Goal: Task Accomplishment & Management: Use online tool/utility

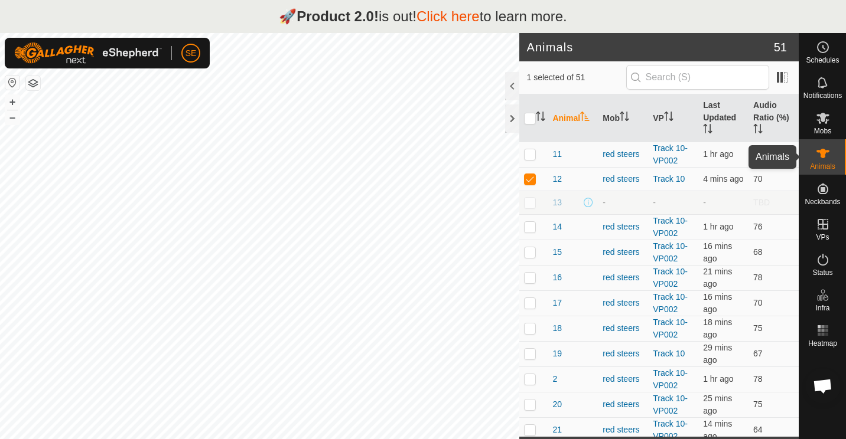
click at [827, 161] on es-animals-svg-icon at bounding box center [822, 153] width 21 height 19
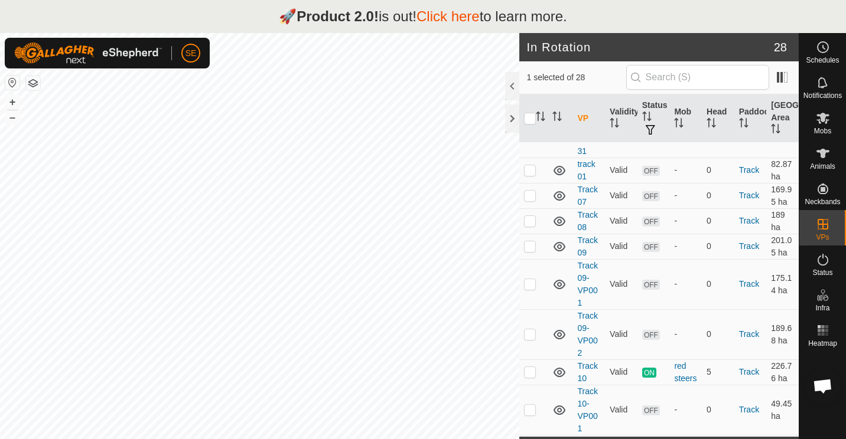
scroll to position [1343, 0]
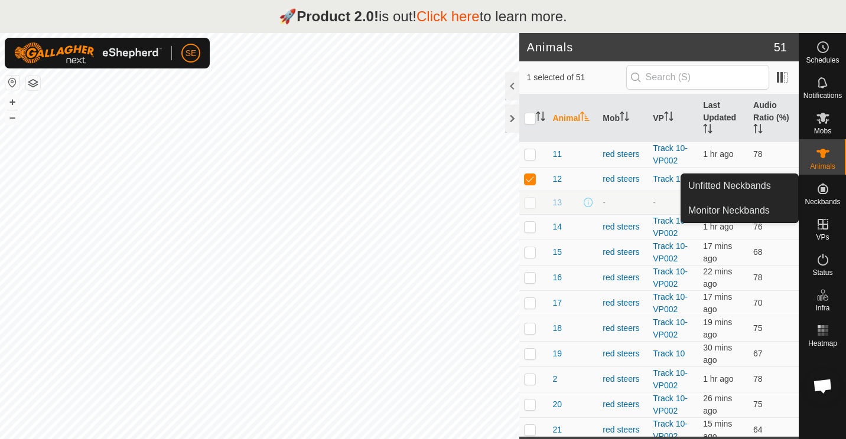
click at [821, 195] on icon at bounding box center [822, 189] width 14 height 14
click at [740, 190] on link "Unfitted Neckbands" at bounding box center [739, 186] width 117 height 24
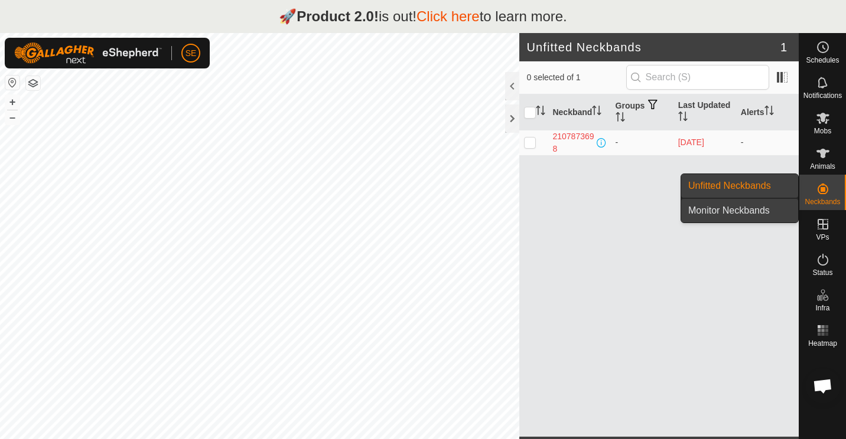
click at [742, 211] on link "Monitor Neckbands" at bounding box center [739, 211] width 117 height 24
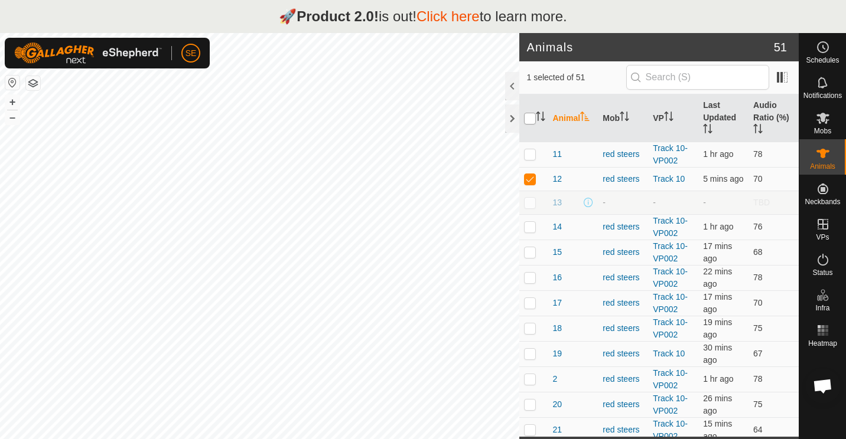
click at [527, 116] on input "checkbox" at bounding box center [530, 119] width 12 height 12
checkbox input "true"
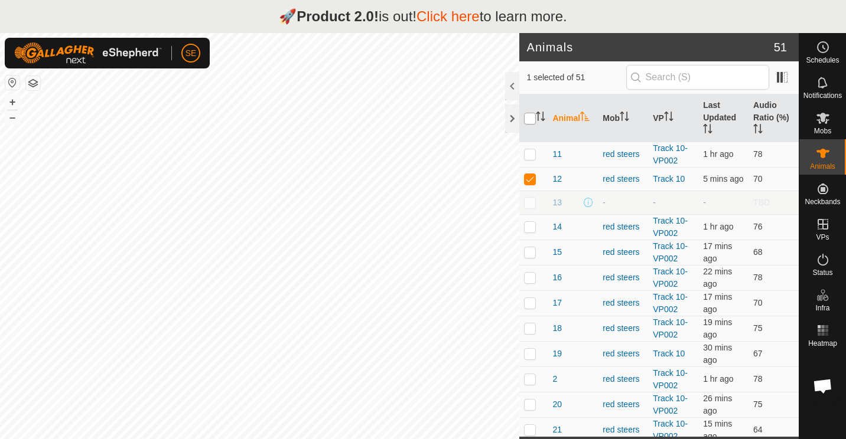
checkbox input "true"
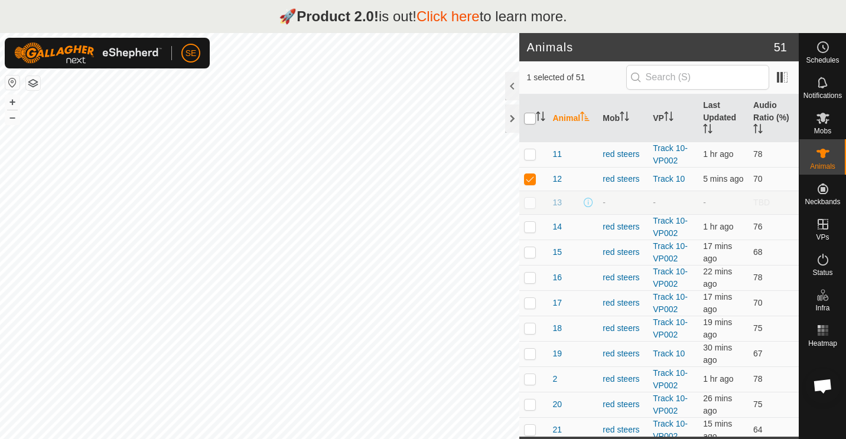
checkbox input "true"
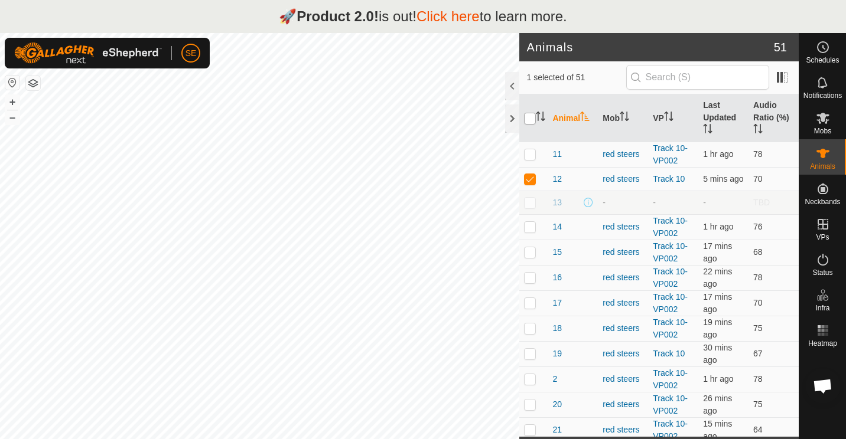
checkbox input "true"
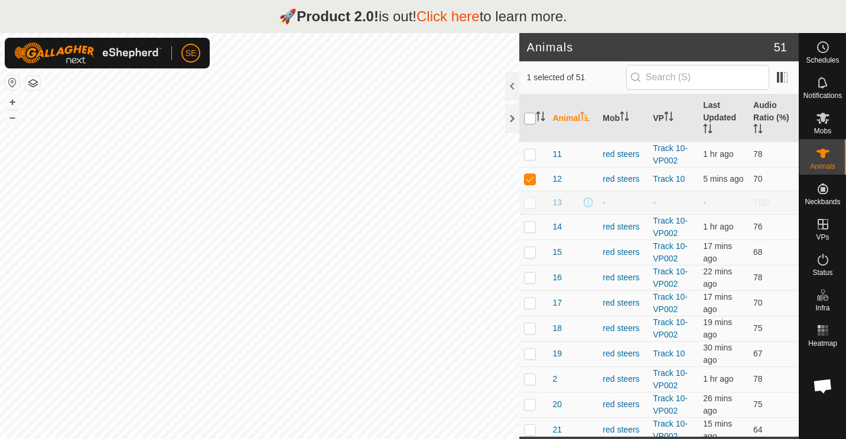
checkbox input "true"
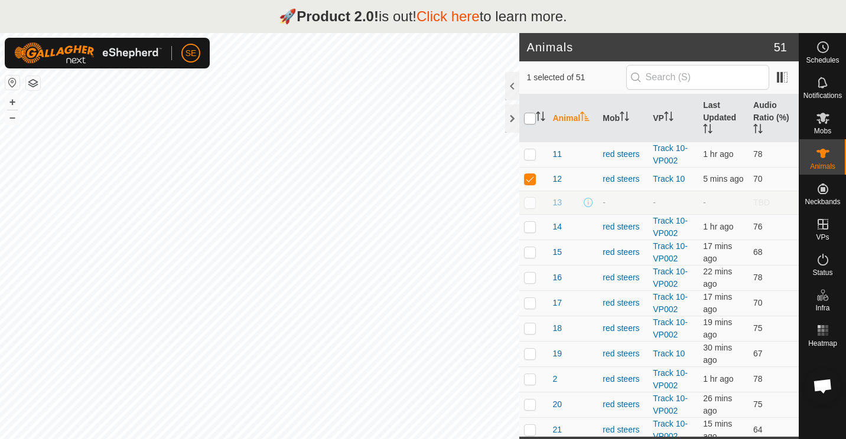
checkbox input "true"
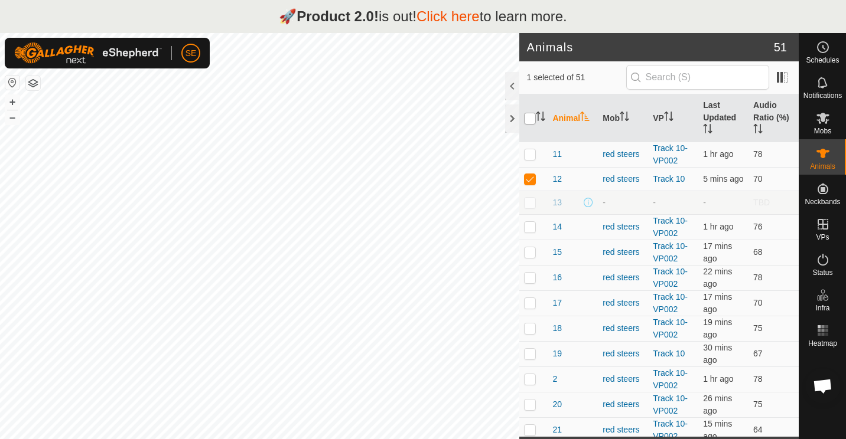
checkbox input "true"
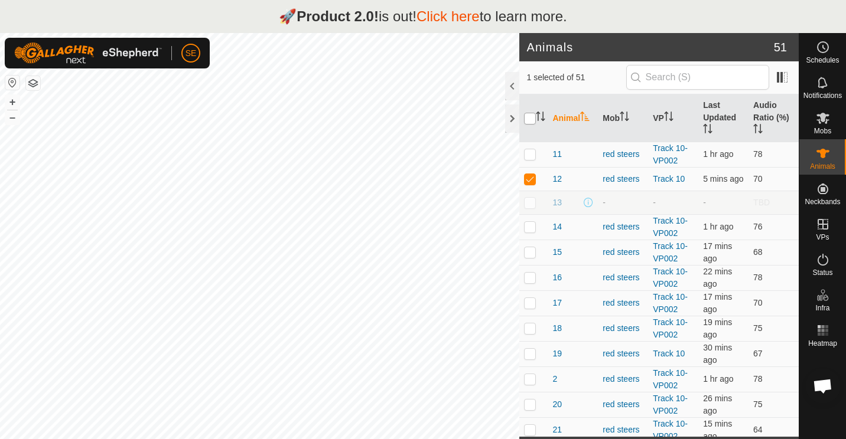
checkbox input "true"
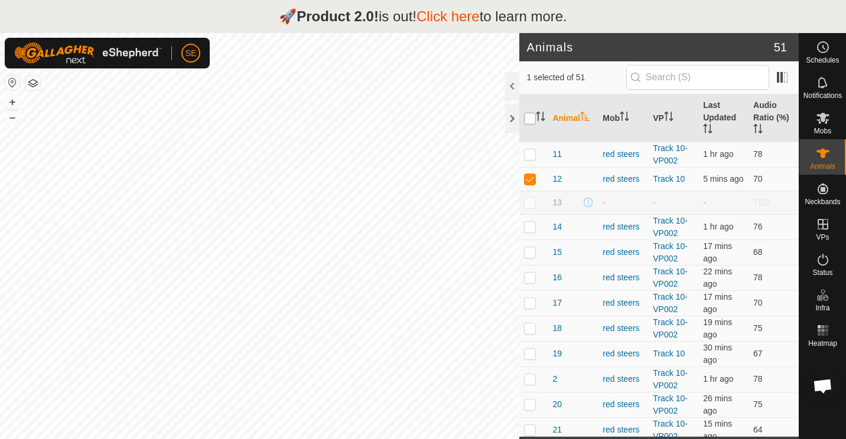
checkbox input "true"
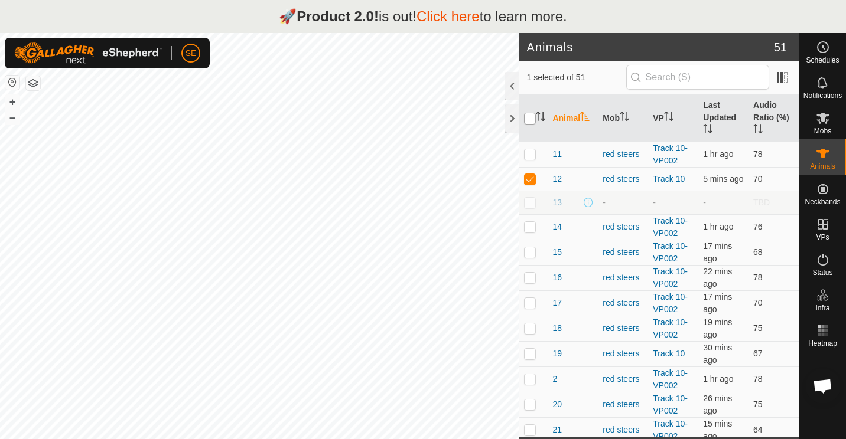
checkbox input "true"
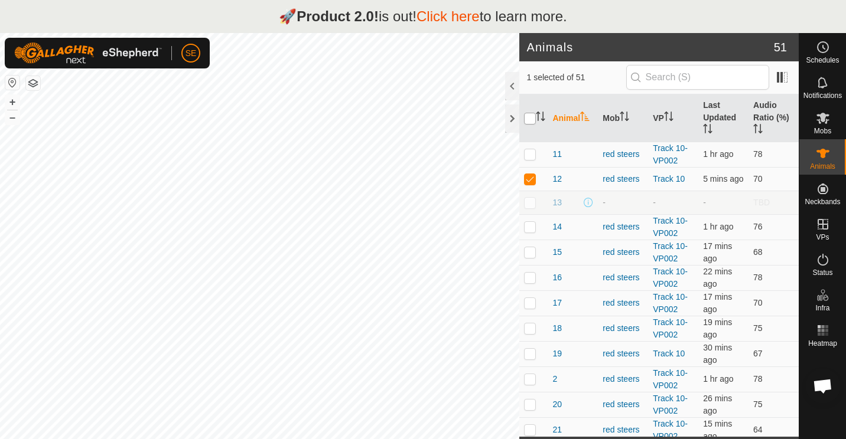
checkbox input "true"
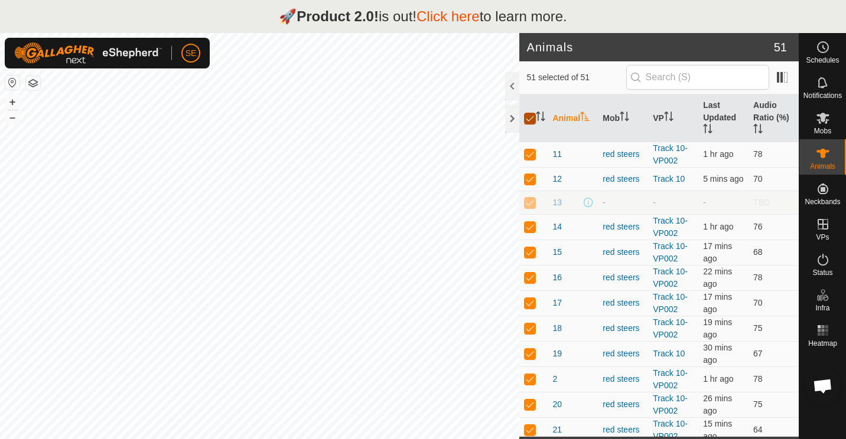
click at [527, 116] on input "checkbox" at bounding box center [530, 119] width 12 height 12
checkbox input "false"
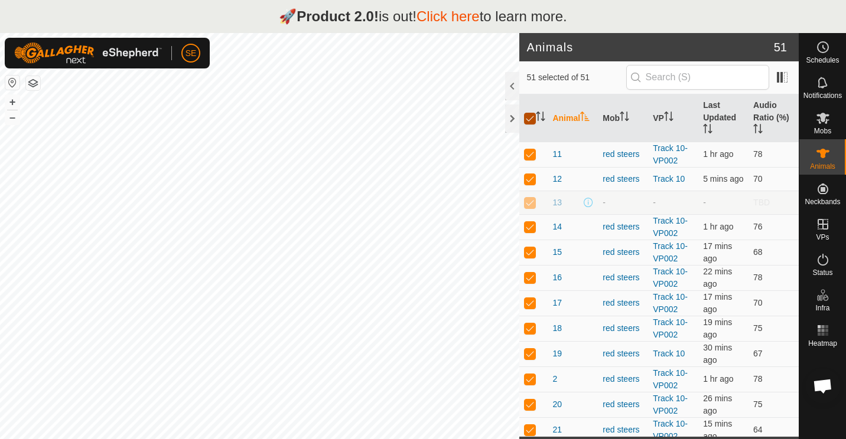
checkbox input "false"
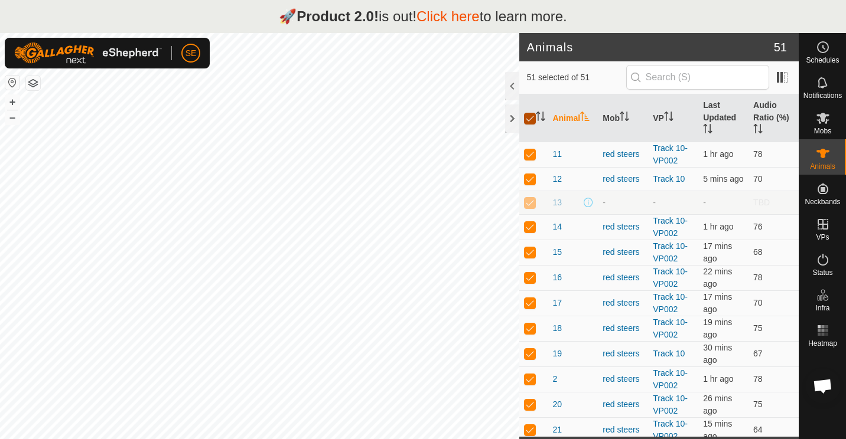
checkbox input "false"
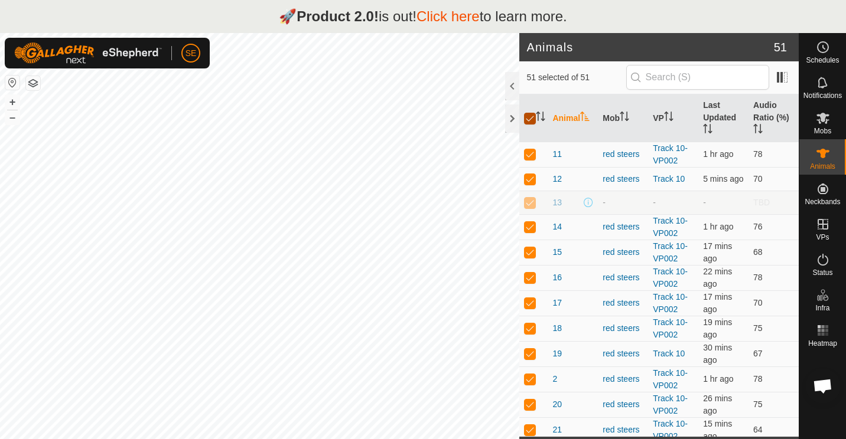
checkbox input "false"
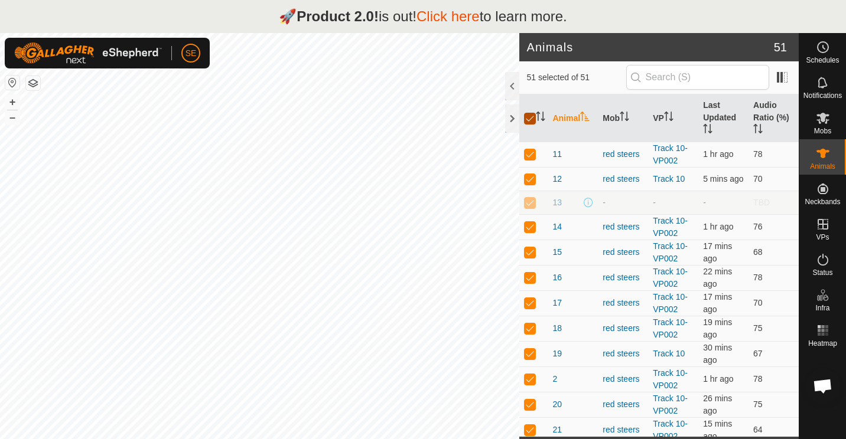
checkbox input "false"
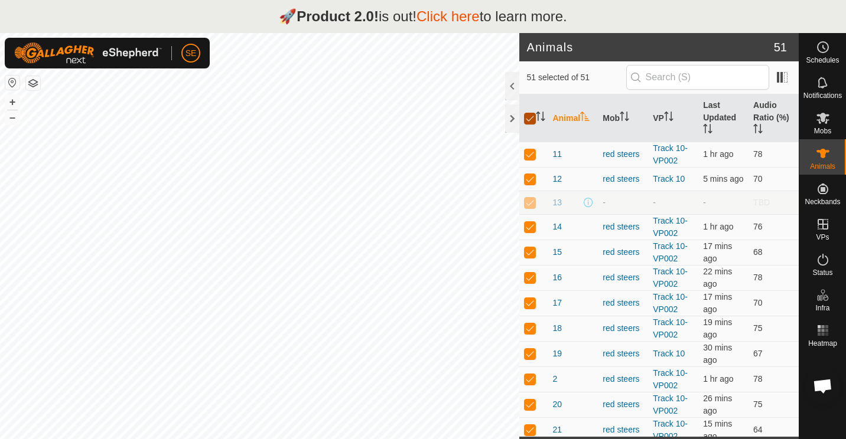
checkbox input "false"
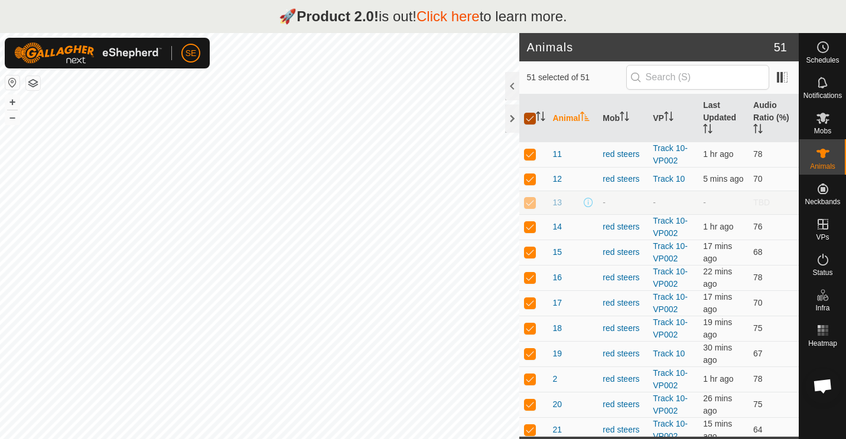
checkbox input "false"
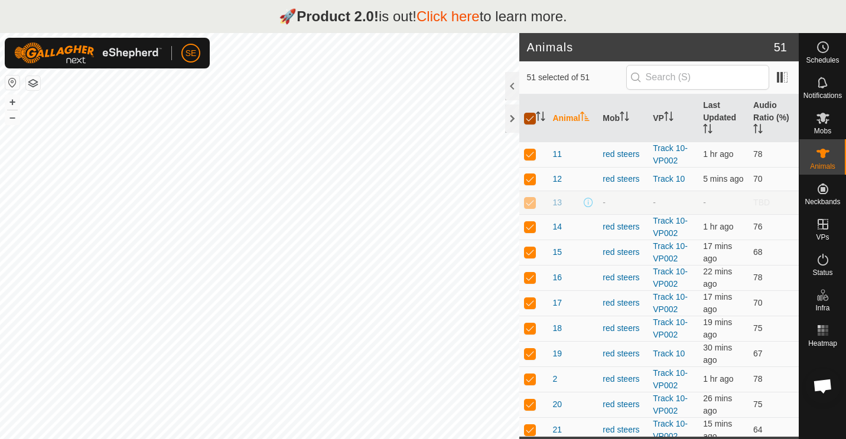
checkbox input "false"
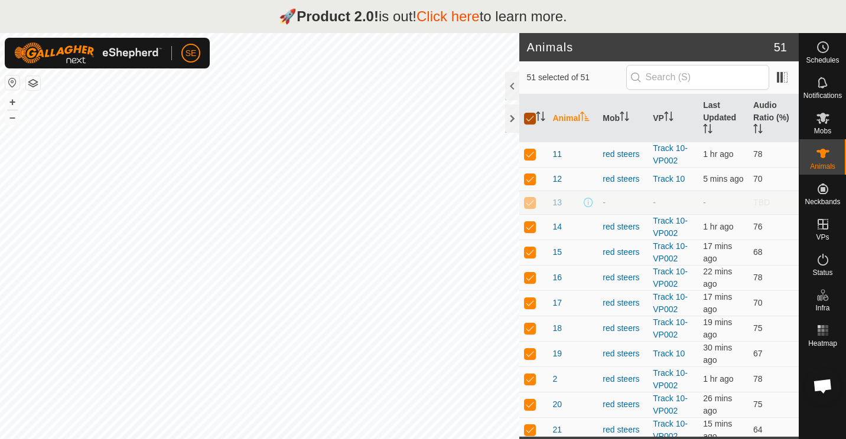
checkbox input "false"
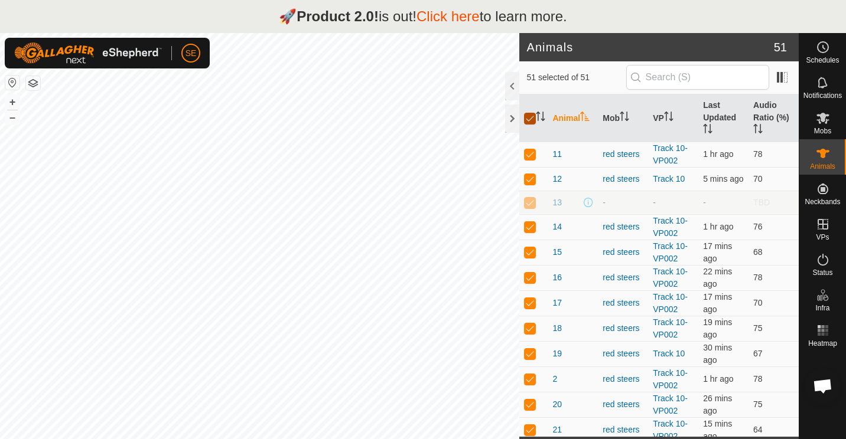
checkbox input "false"
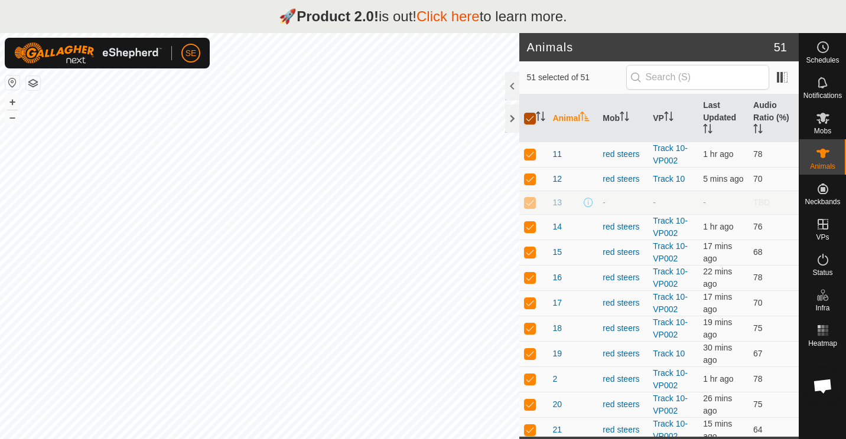
checkbox input "false"
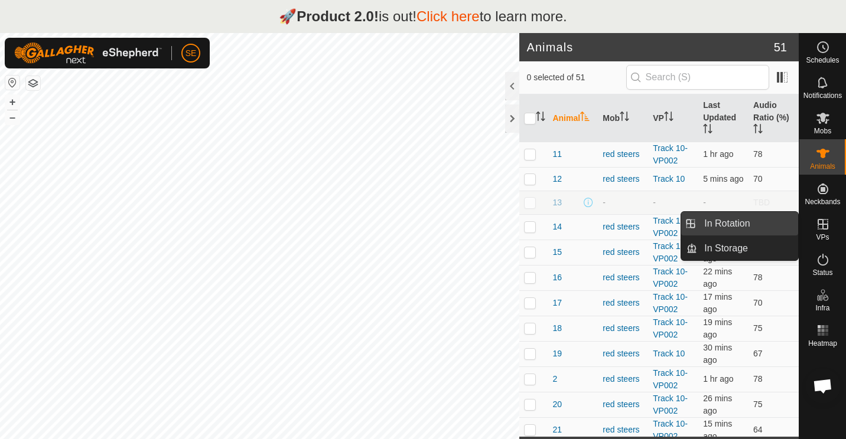
click at [735, 218] on link "In Rotation" at bounding box center [747, 224] width 101 height 24
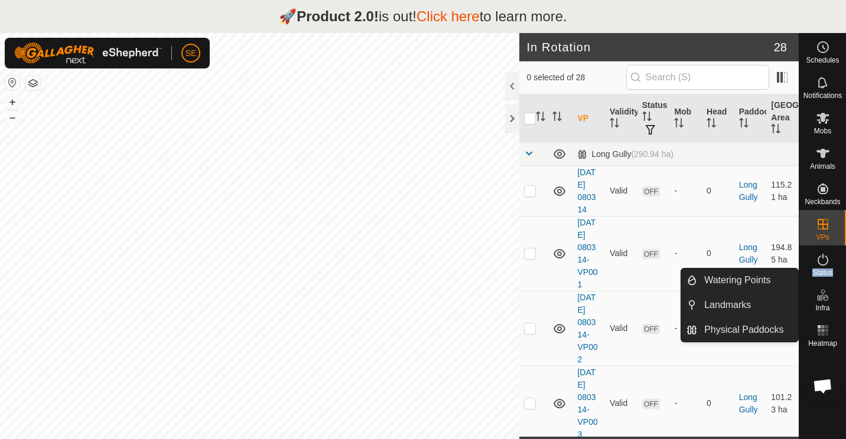
drag, startPoint x: 801, startPoint y: 239, endPoint x: 799, endPoint y: 438, distance: 199.6
click at [799, 438] on nav "Schedules Notifications Mobs Animals Neckbands VPs Status Infra Heatmap Help" at bounding box center [822, 252] width 47 height 439
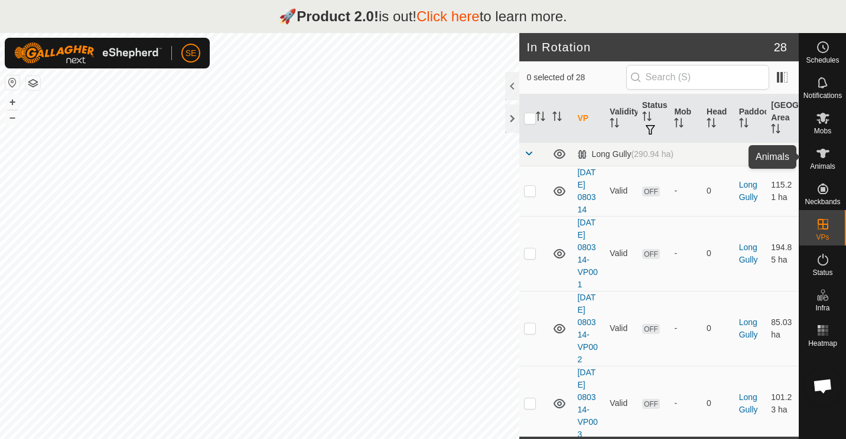
click at [819, 158] on icon at bounding box center [822, 153] width 14 height 14
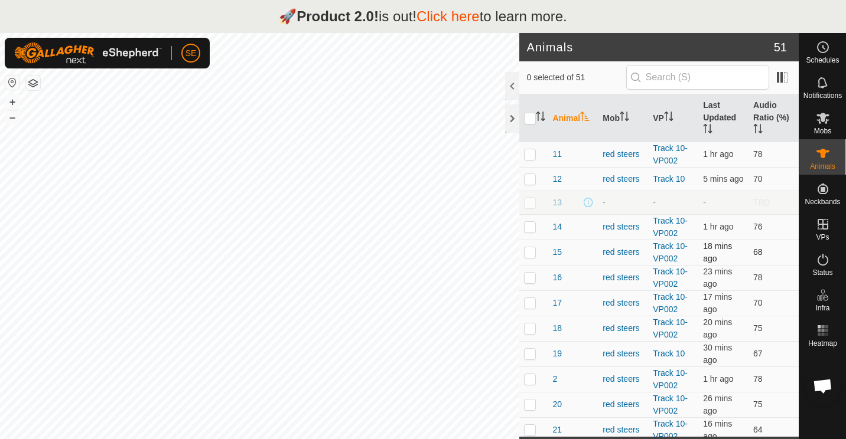
click at [520, 242] on div "Animals 51 0 selected of 51 Animal Mob VP Last Updated Audio Ratio (%) 11 red s…" at bounding box center [399, 252] width 798 height 439
checkbox input "true"
click at [824, 121] on icon at bounding box center [822, 118] width 13 height 11
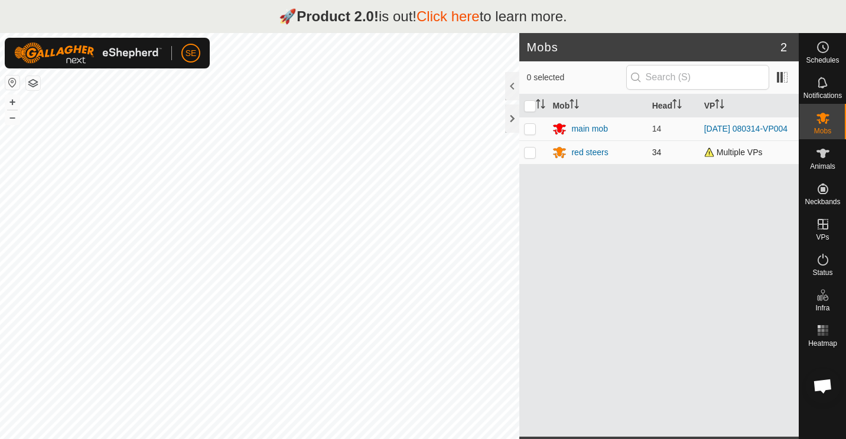
click at [529, 154] on p-checkbox at bounding box center [530, 152] width 12 height 9
checkbox input "true"
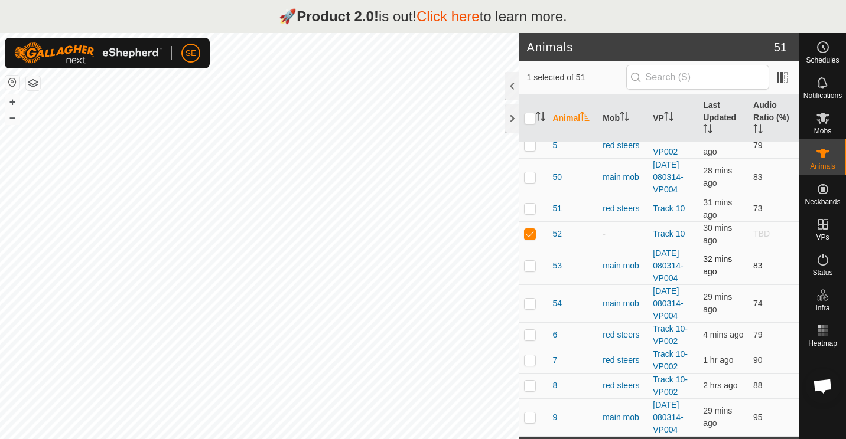
scroll to position [1225, 0]
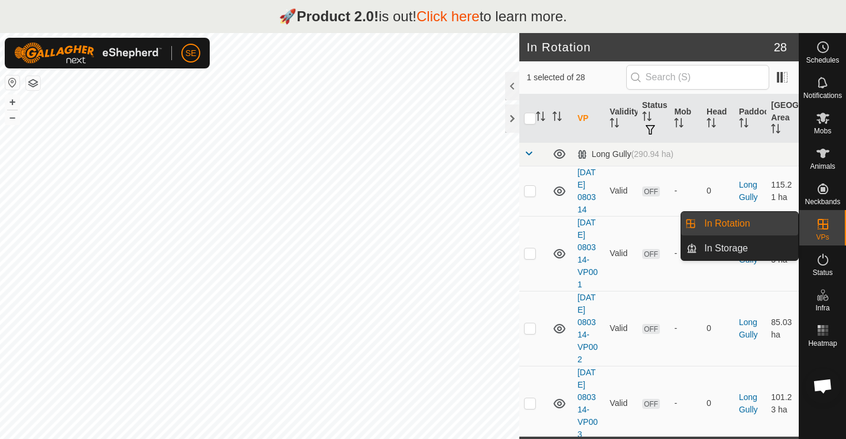
click at [720, 223] on link "In Rotation" at bounding box center [747, 224] width 101 height 24
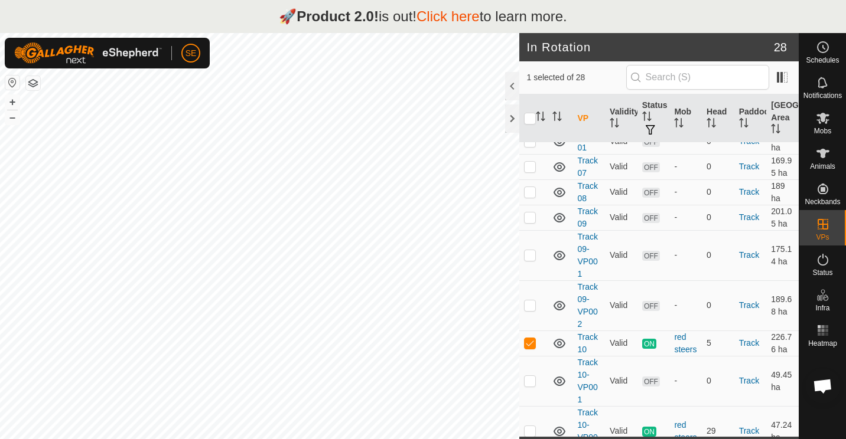
scroll to position [1343, 0]
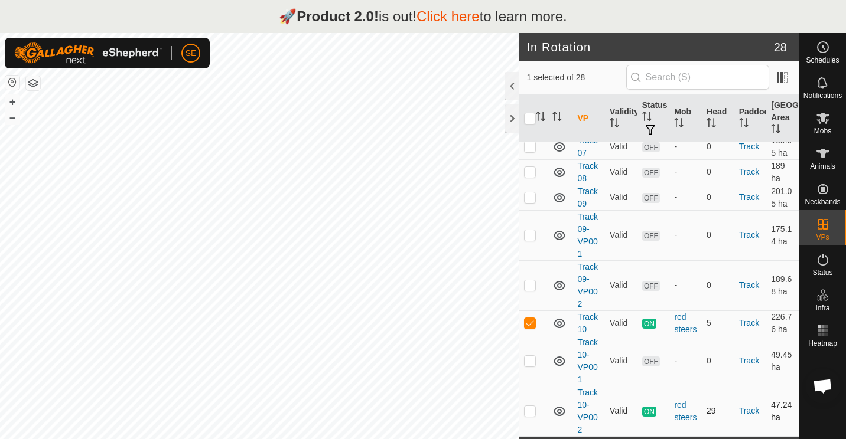
click at [528, 413] on p-checkbox at bounding box center [530, 410] width 12 height 9
checkbox input "true"
click at [529, 318] on p-checkbox at bounding box center [530, 322] width 12 height 9
checkbox input "true"
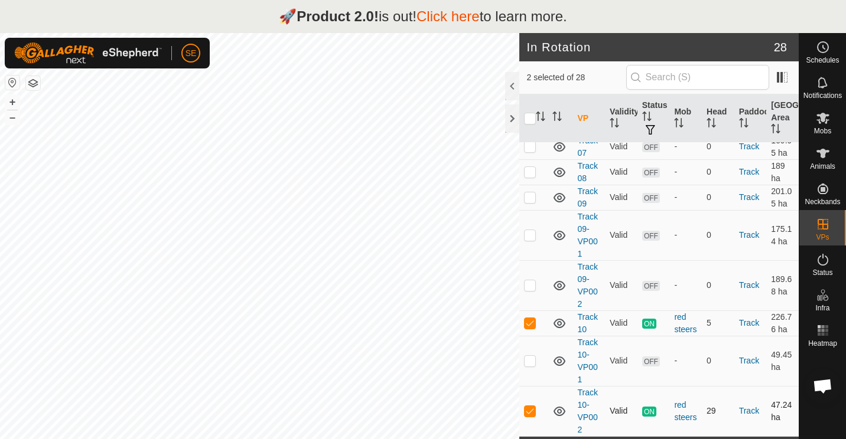
click at [528, 407] on p-checkbox at bounding box center [530, 410] width 12 height 9
checkbox input "false"
click at [825, 128] on span "Mobs" at bounding box center [822, 131] width 17 height 7
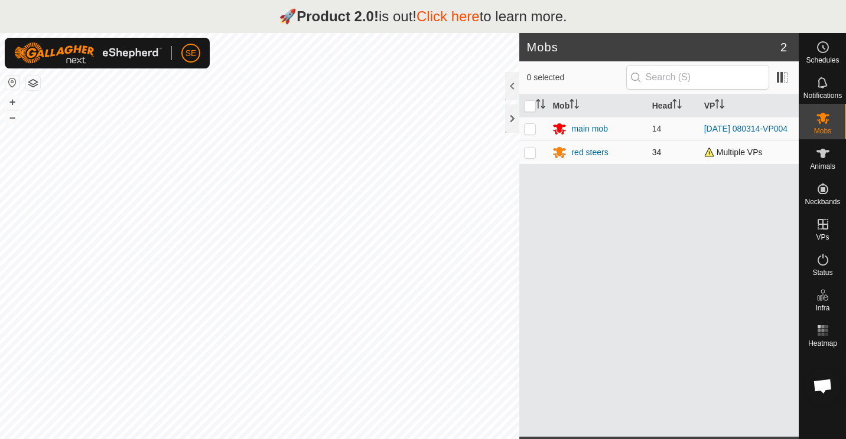
click at [531, 153] on p-checkbox at bounding box center [530, 152] width 12 height 9
checkbox input "true"
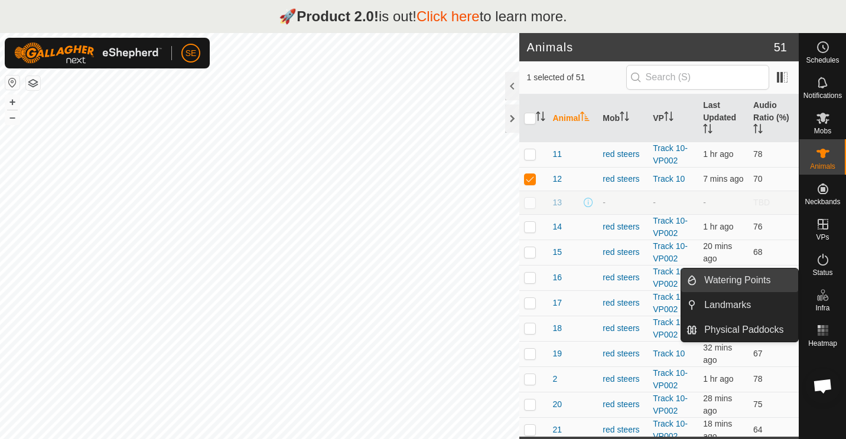
click at [733, 280] on link "Watering Points" at bounding box center [747, 281] width 101 height 24
